Goal: Task Accomplishment & Management: Use online tool/utility

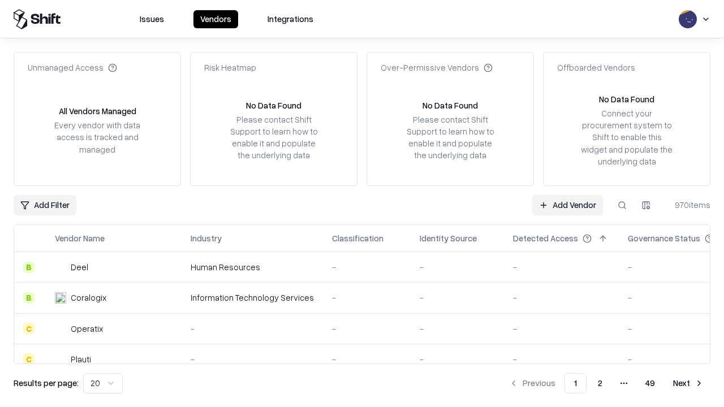
click at [567, 205] on link "Add Vendor" at bounding box center [567, 205] width 71 height 20
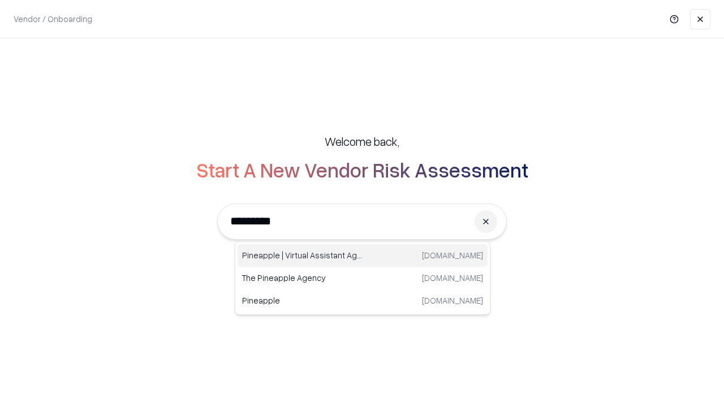
click at [362, 256] on div "Pineapple | Virtual Assistant Agency [DOMAIN_NAME]" at bounding box center [362, 255] width 250 height 23
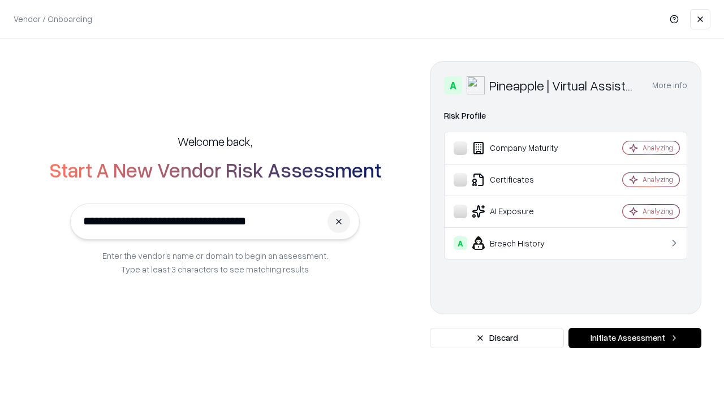
type input "**********"
click at [634, 338] on button "Initiate Assessment" at bounding box center [634, 338] width 133 height 20
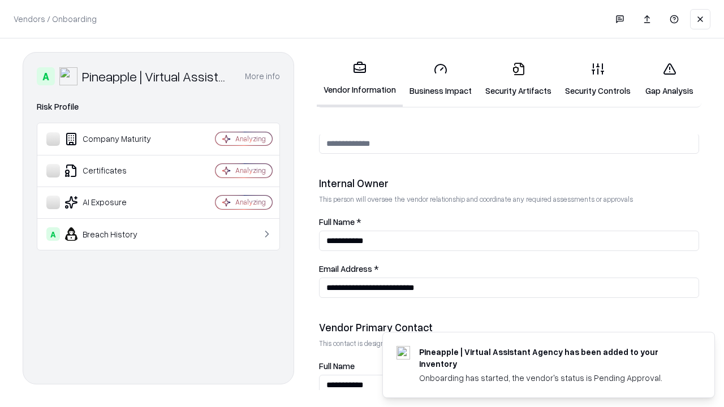
scroll to position [586, 0]
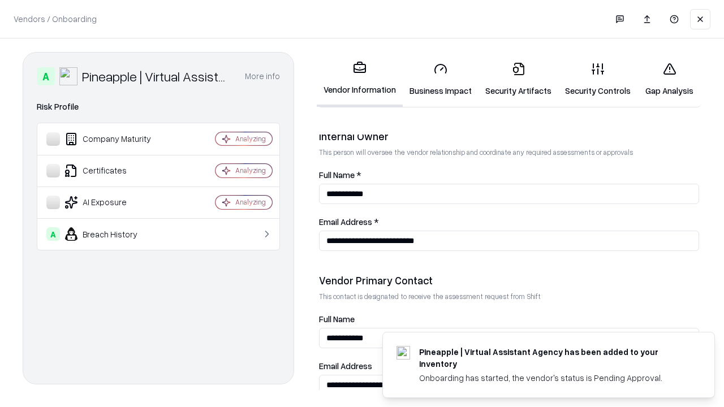
click at [518, 79] on link "Security Artifacts" at bounding box center [518, 79] width 80 height 53
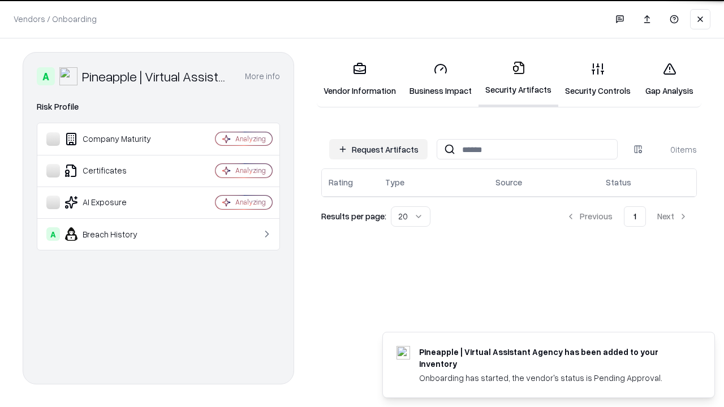
click at [378, 149] on button "Request Artifacts" at bounding box center [378, 149] width 98 height 20
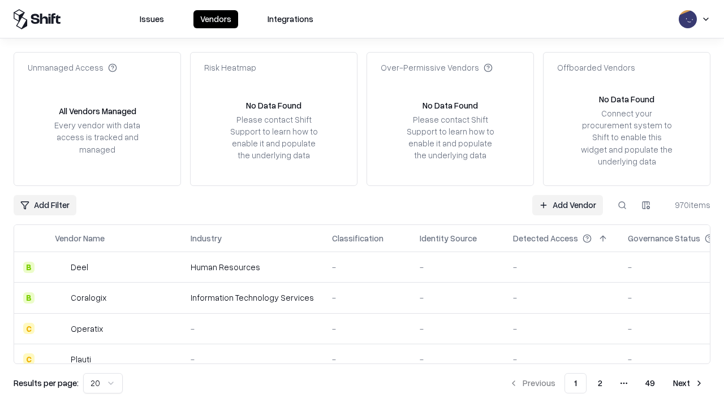
click at [567, 205] on link "Add Vendor" at bounding box center [567, 205] width 71 height 20
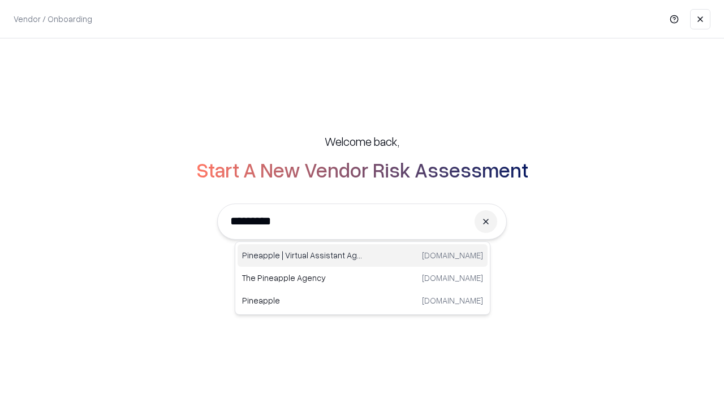
click at [362, 256] on div "Pineapple | Virtual Assistant Agency [DOMAIN_NAME]" at bounding box center [362, 255] width 250 height 23
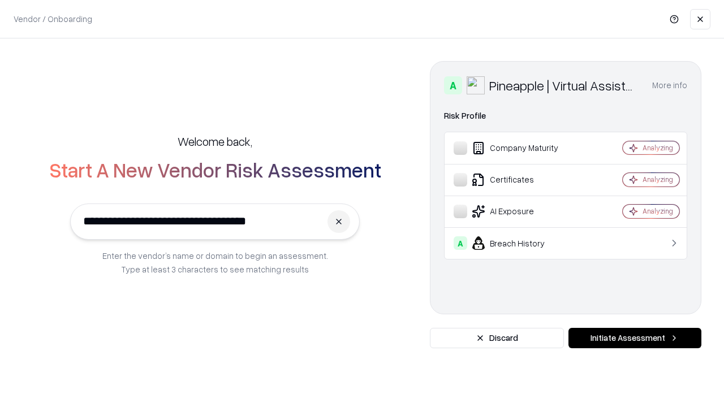
type input "**********"
click at [634, 338] on button "Initiate Assessment" at bounding box center [634, 338] width 133 height 20
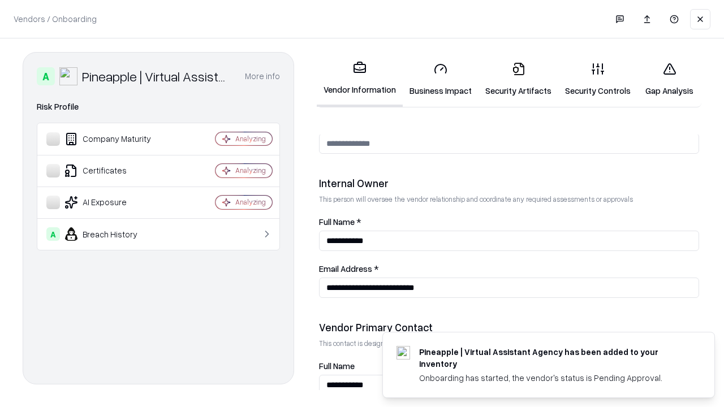
scroll to position [586, 0]
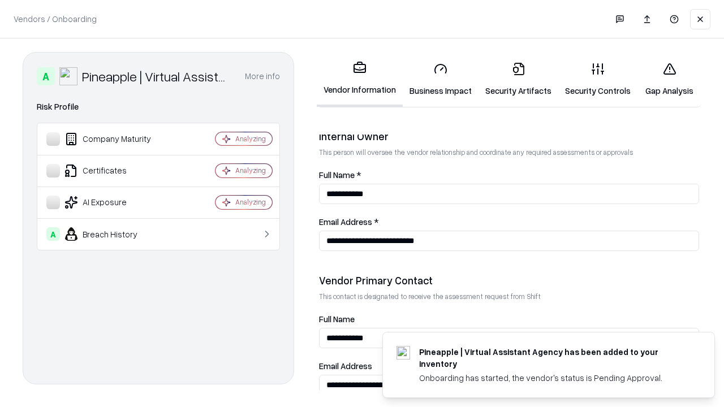
click at [669, 79] on link "Gap Analysis" at bounding box center [669, 79] width 64 height 53
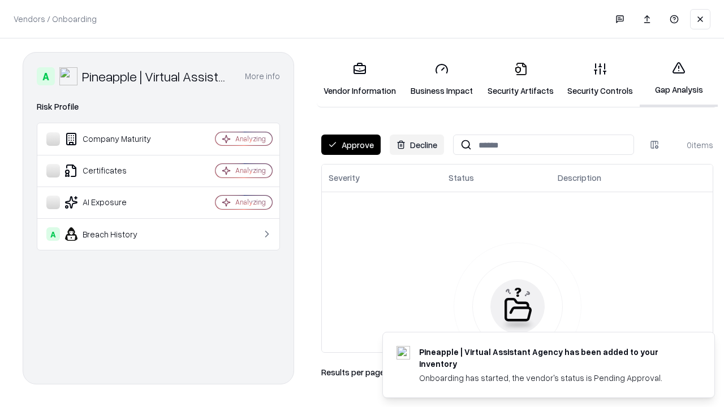
click at [350, 145] on button "Approve" at bounding box center [350, 145] width 59 height 20
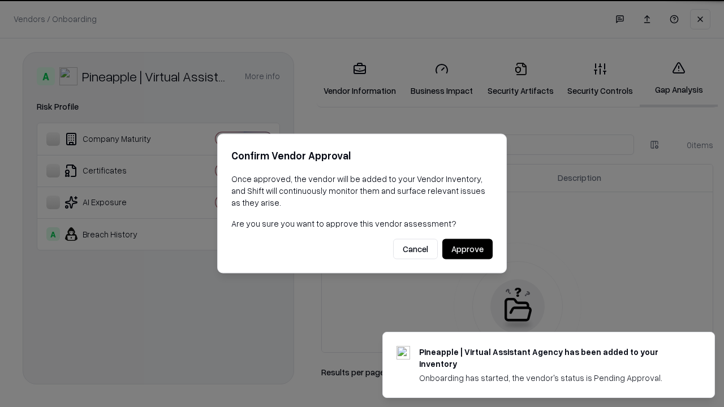
click at [467, 249] on button "Approve" at bounding box center [467, 249] width 50 height 20
